Goal: Task Accomplishment & Management: Manage account settings

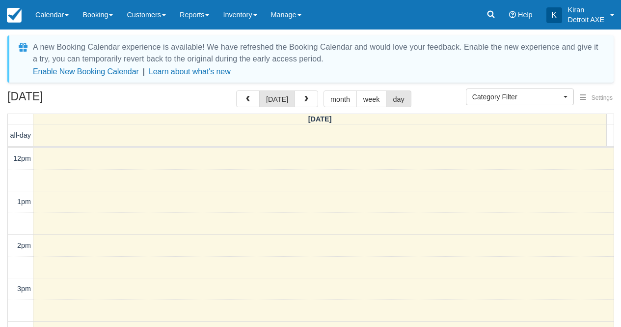
select select
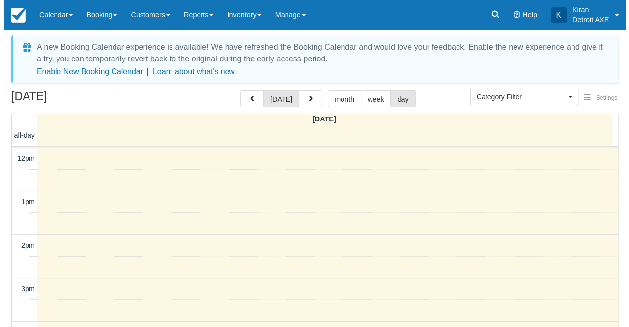
scroll to position [190, 0]
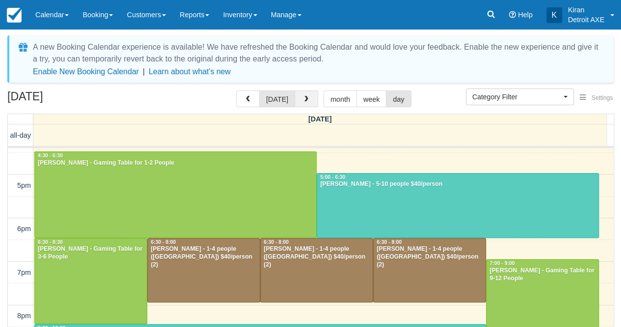
click at [304, 102] on span "button" at bounding box center [306, 99] width 7 height 7
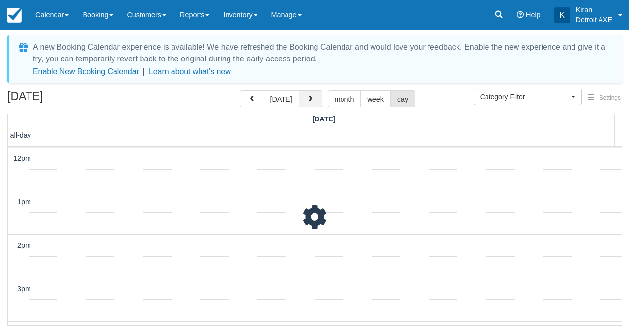
scroll to position [44, 0]
click at [255, 102] on span "button" at bounding box center [251, 99] width 7 height 7
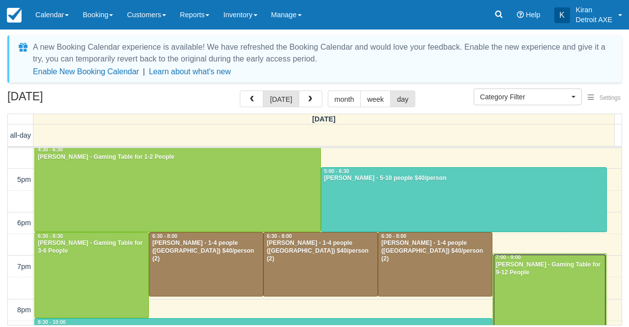
scroll to position [198, 0]
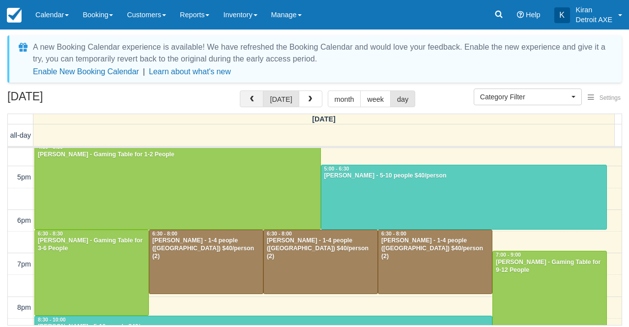
click at [257, 93] on button "button" at bounding box center [252, 98] width 24 height 17
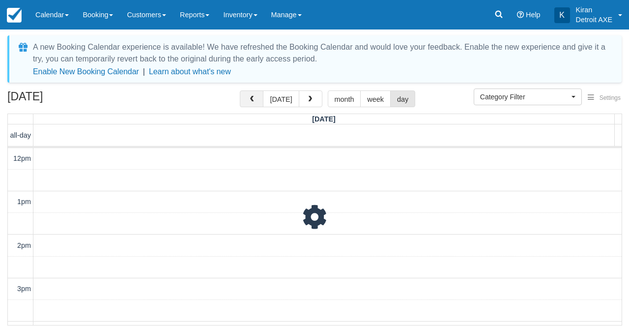
scroll to position [44, 0]
click at [257, 93] on button "button" at bounding box center [252, 98] width 24 height 17
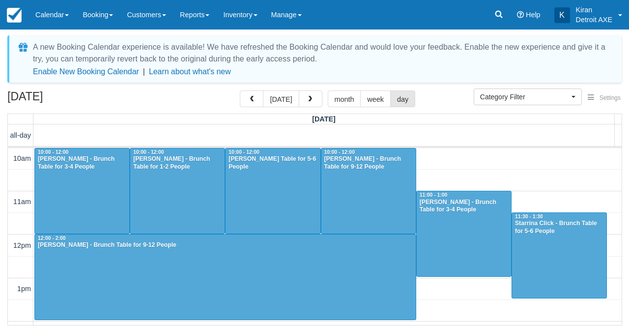
scroll to position [130, 0]
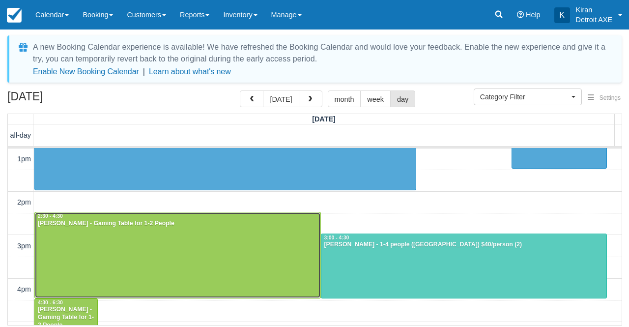
click at [253, 218] on div "2:30 - 4:30" at bounding box center [177, 216] width 280 height 7
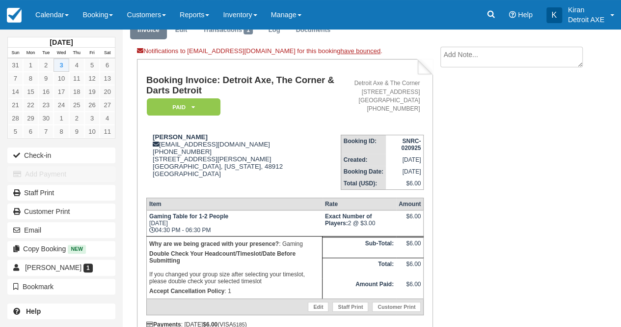
scroll to position [44, 0]
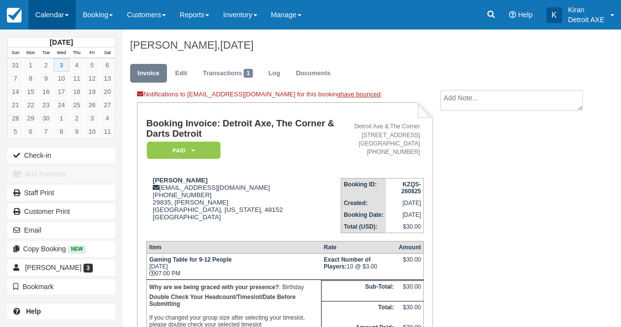
click at [70, 17] on link "Calendar" at bounding box center [51, 14] width 47 height 29
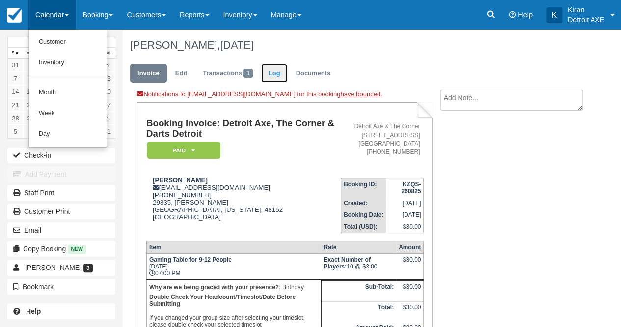
click at [267, 70] on link "Log" at bounding box center [274, 73] width 27 height 19
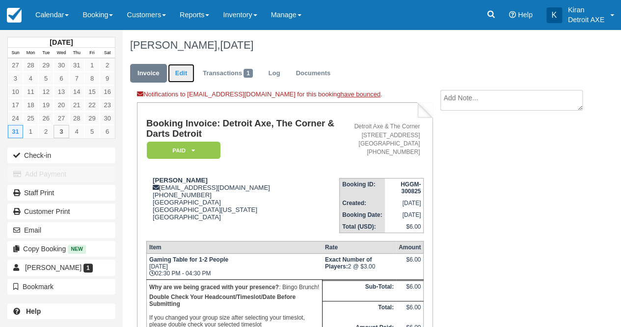
click at [184, 68] on link "Edit" at bounding box center [181, 73] width 27 height 19
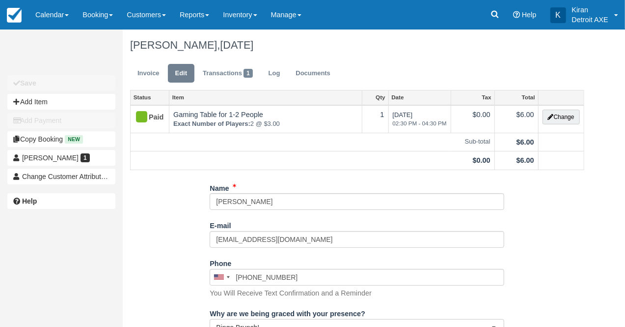
type input "[PHONE_NUMBER]"
click at [208, 72] on link "Transactions 1" at bounding box center [227, 73] width 65 height 19
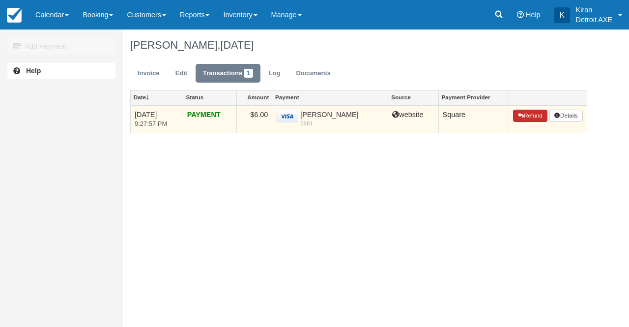
click at [523, 118] on button "Refund" at bounding box center [530, 116] width 34 height 13
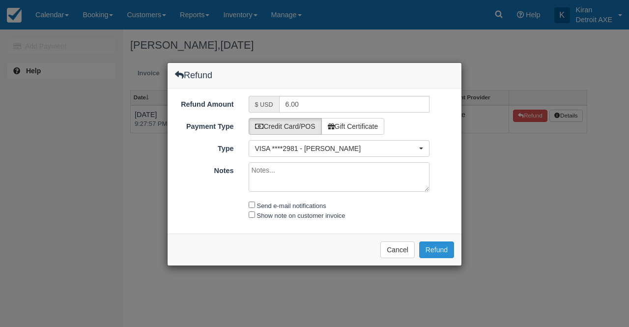
click at [434, 247] on button "Refund" at bounding box center [436, 249] width 35 height 17
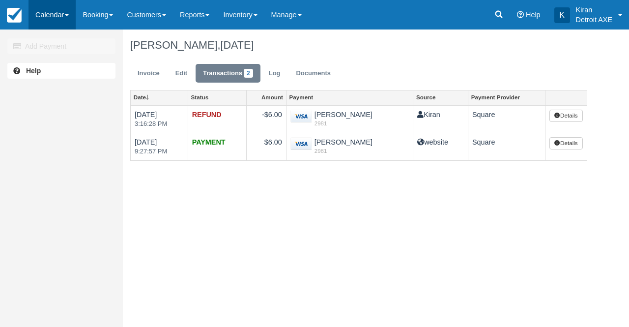
click at [75, 22] on link "Calendar" at bounding box center [51, 14] width 47 height 29
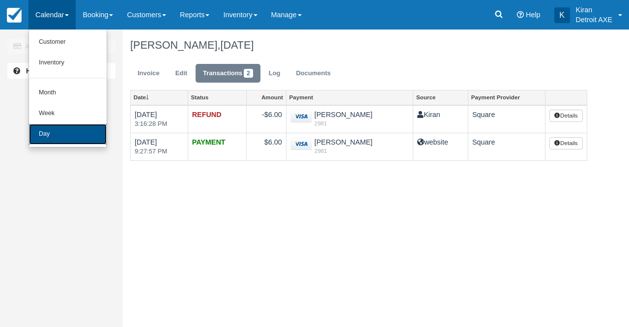
click at [64, 136] on link "Day" at bounding box center [68, 134] width 78 height 21
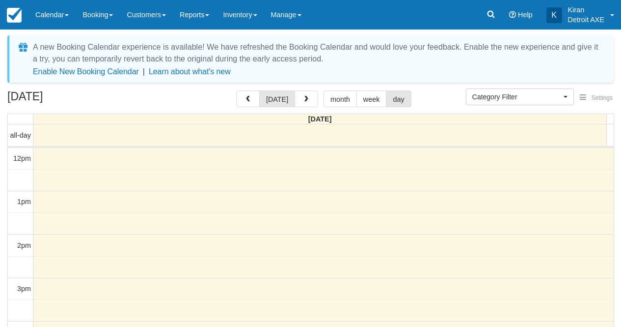
select select
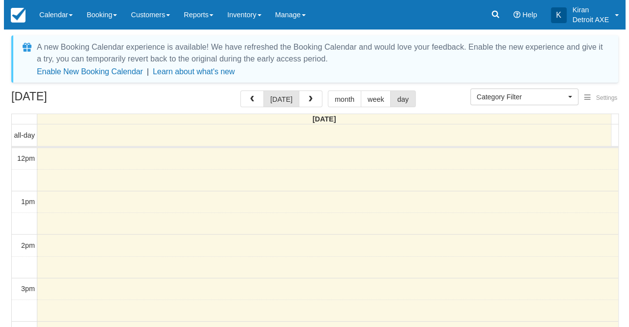
scroll to position [130, 0]
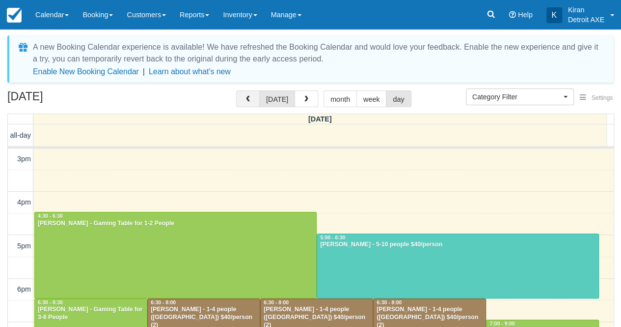
click at [250, 100] on span "button" at bounding box center [248, 99] width 7 height 7
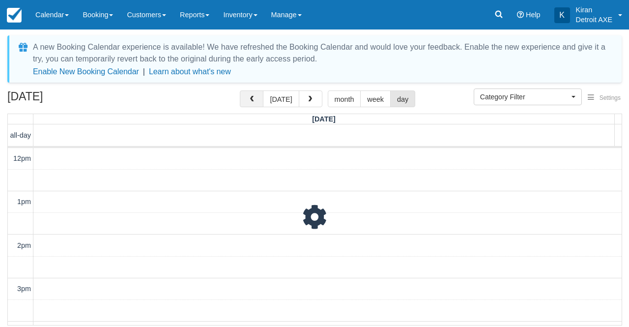
scroll to position [130, 0]
click at [250, 100] on button "button" at bounding box center [252, 98] width 24 height 17
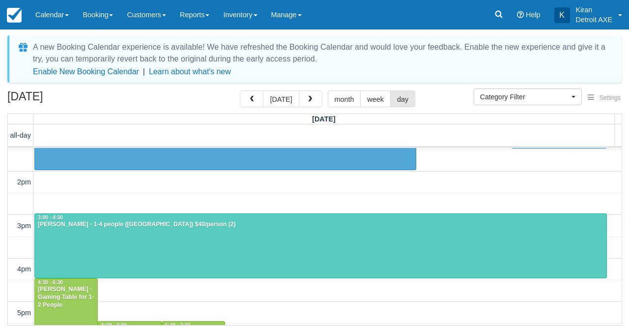
scroll to position [148, 0]
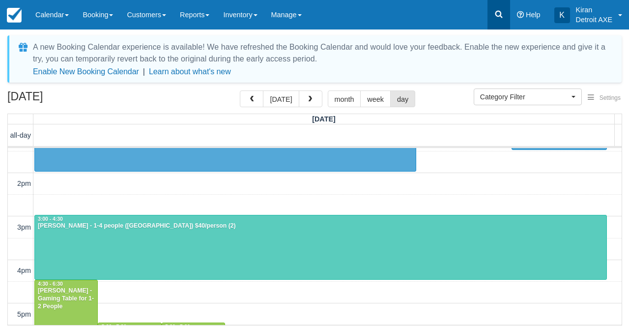
click at [500, 16] on icon at bounding box center [498, 14] width 7 height 7
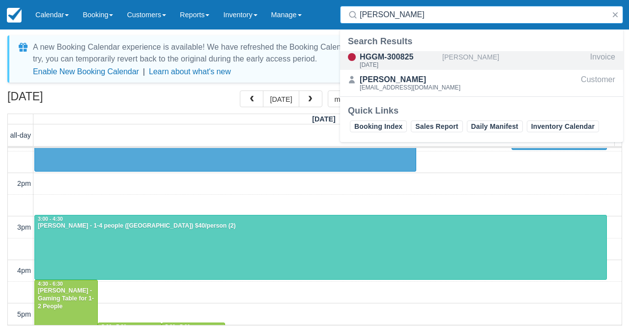
type input "tamara moore"
click at [471, 64] on div "Tamara Moore" at bounding box center [514, 60] width 144 height 19
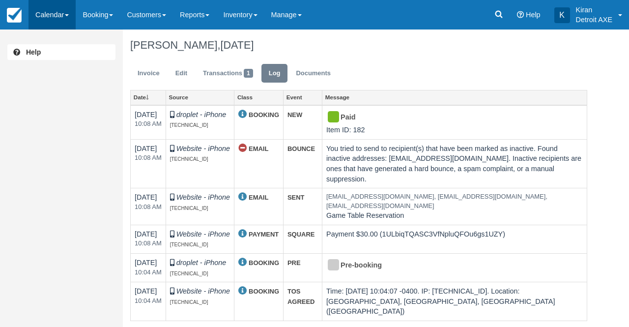
click at [67, 15] on span at bounding box center [67, 15] width 4 height 2
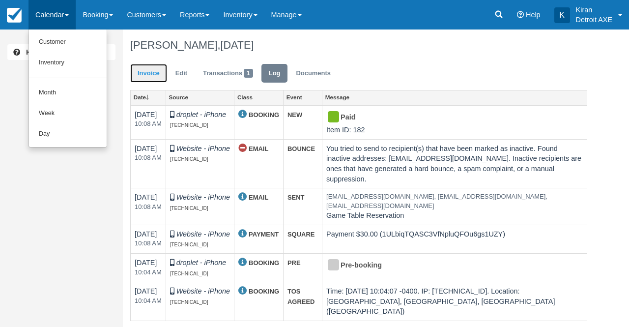
click at [156, 73] on link "Invoice" at bounding box center [148, 73] width 37 height 19
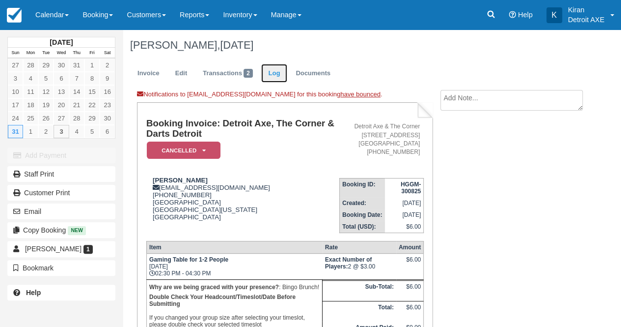
click at [281, 75] on link "Log" at bounding box center [274, 73] width 27 height 19
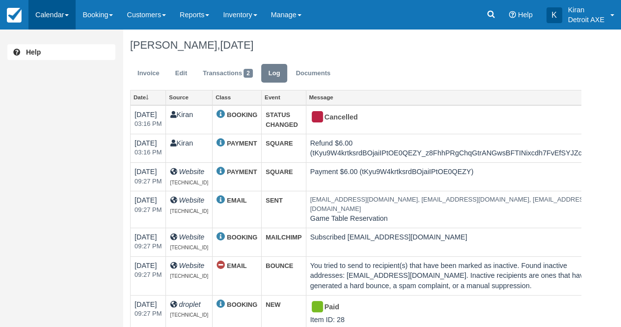
click at [61, 23] on link "Calendar" at bounding box center [51, 14] width 47 height 29
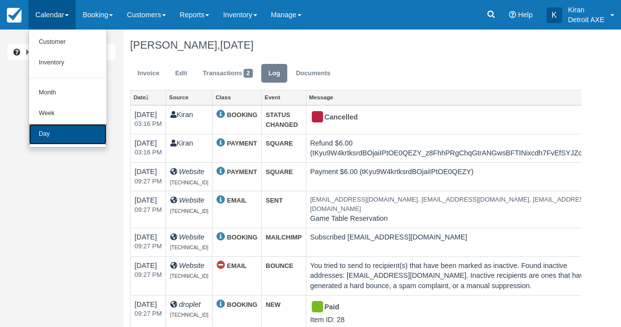
click at [72, 137] on link "Day" at bounding box center [68, 134] width 78 height 21
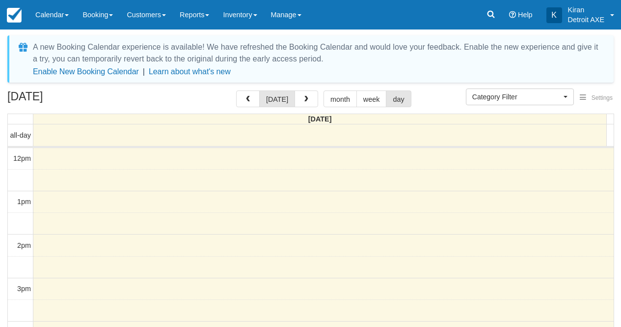
select select
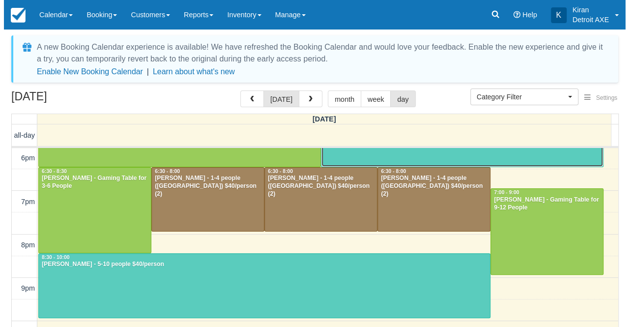
scroll to position [260, 0]
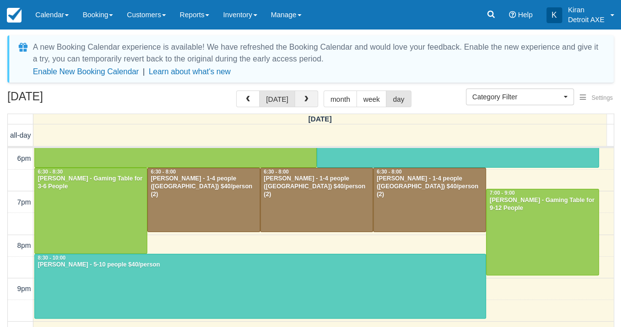
click at [303, 100] on span "button" at bounding box center [306, 99] width 7 height 7
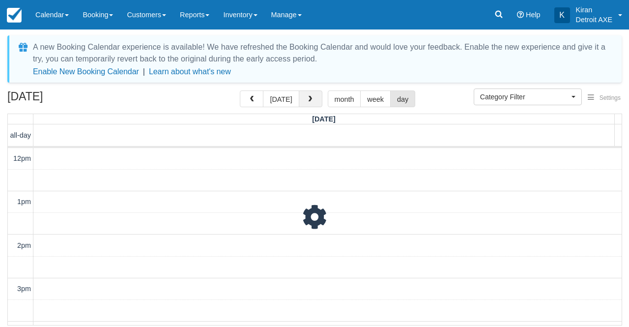
scroll to position [130, 0]
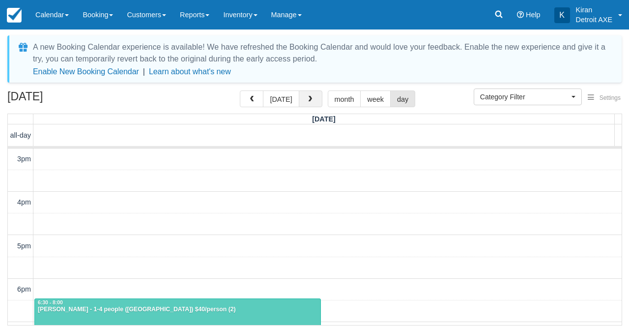
click at [307, 101] on span "button" at bounding box center [309, 99] width 7 height 7
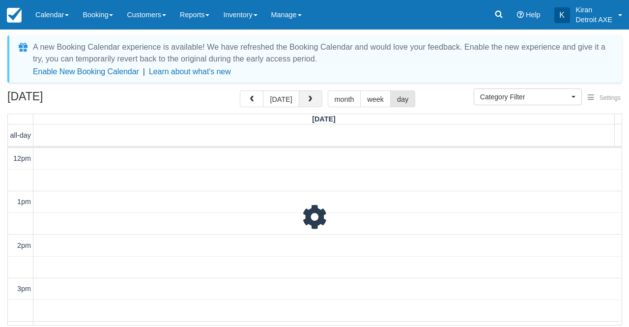
scroll to position [130, 0]
